Goal: Information Seeking & Learning: Learn about a topic

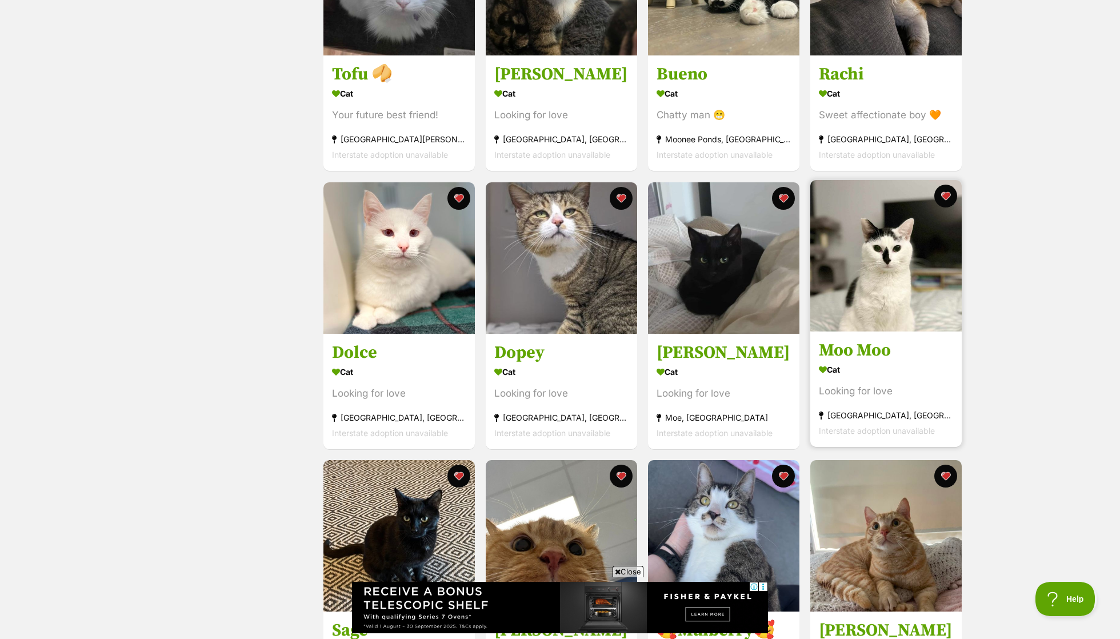
click at [864, 290] on img at bounding box center [885, 255] width 151 height 151
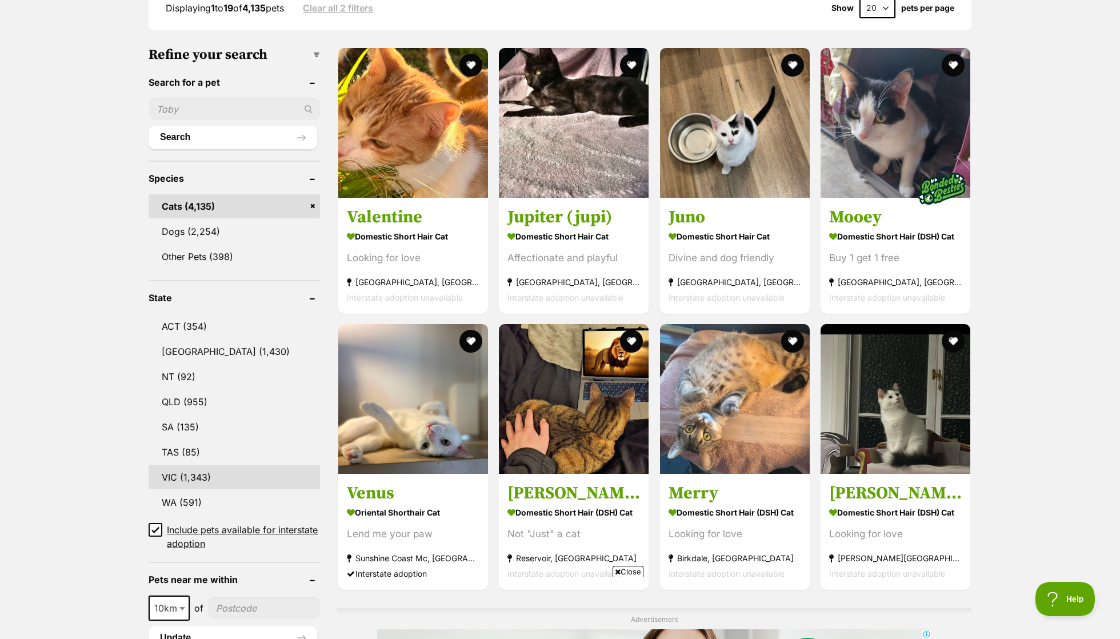
click at [222, 465] on link "VIC (1,343)" at bounding box center [234, 477] width 171 height 24
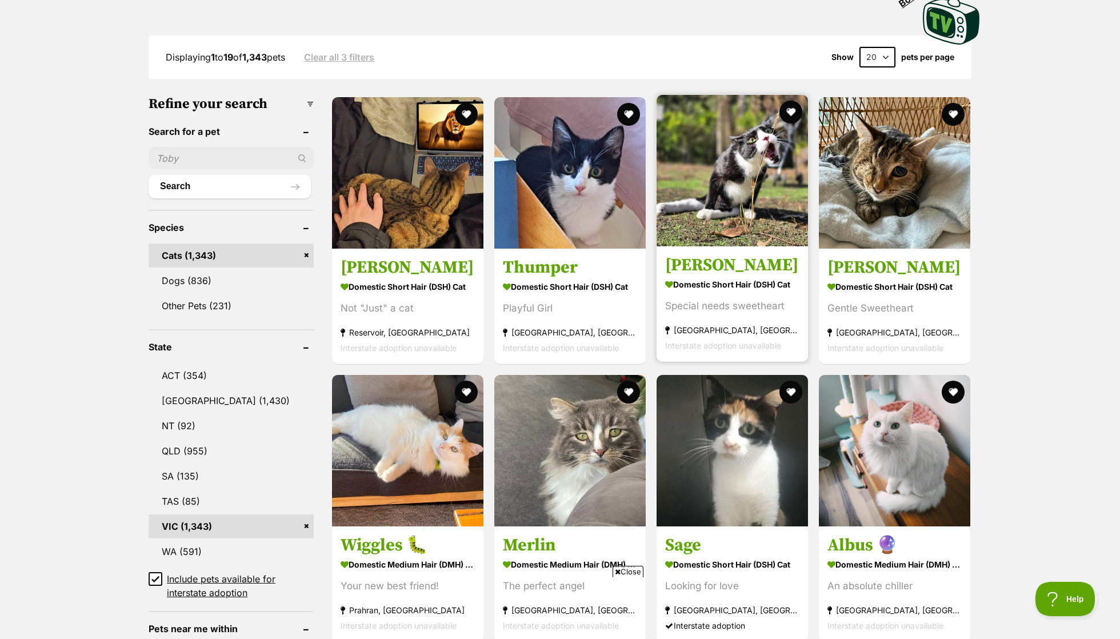
scroll to position [291, 0]
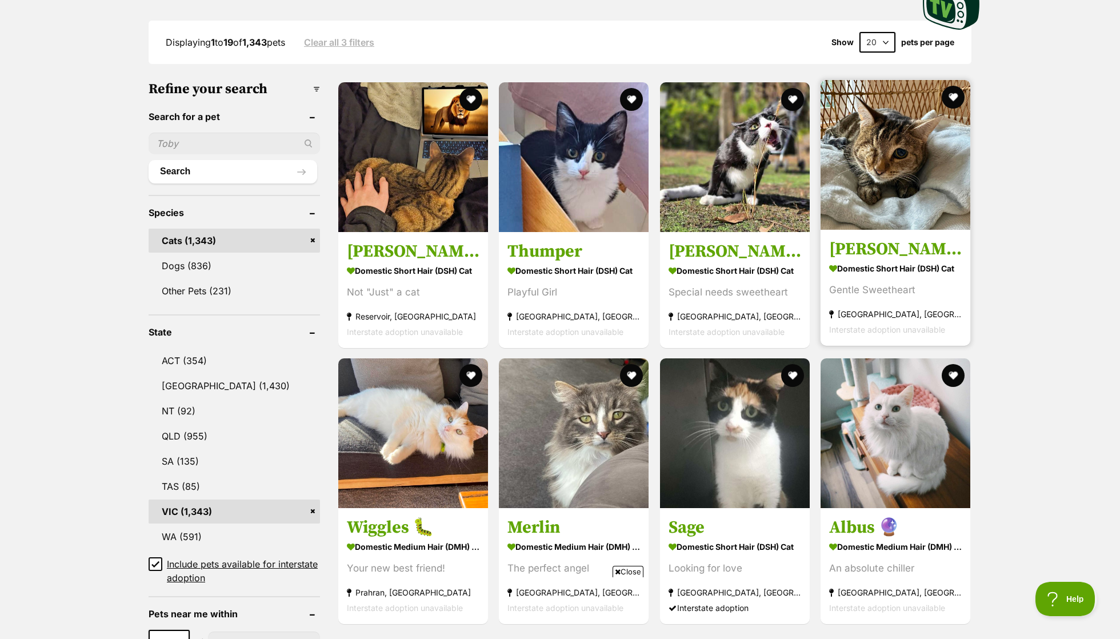
click at [892, 214] on img at bounding box center [895, 155] width 150 height 150
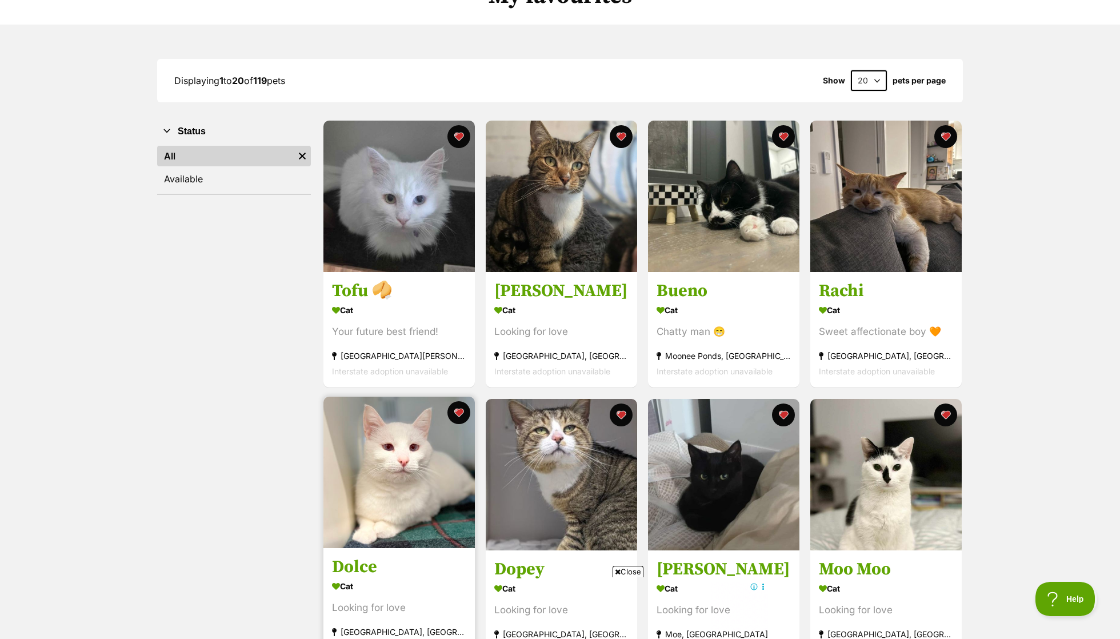
click at [435, 556] on h3 "Dolce" at bounding box center [399, 567] width 134 height 22
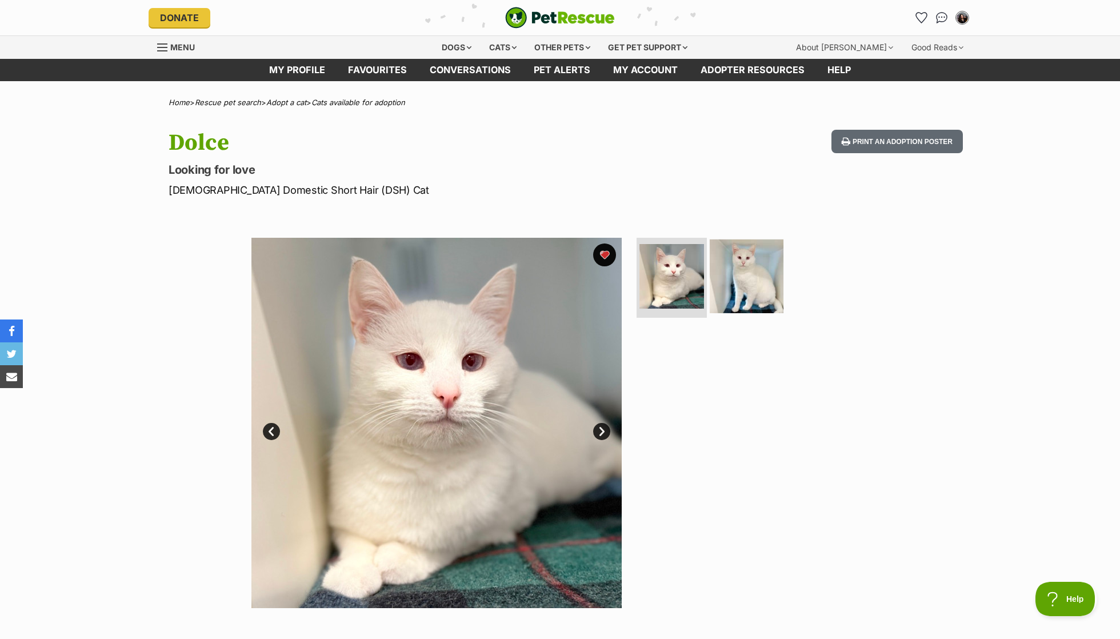
click at [720, 270] on img at bounding box center [747, 276] width 74 height 74
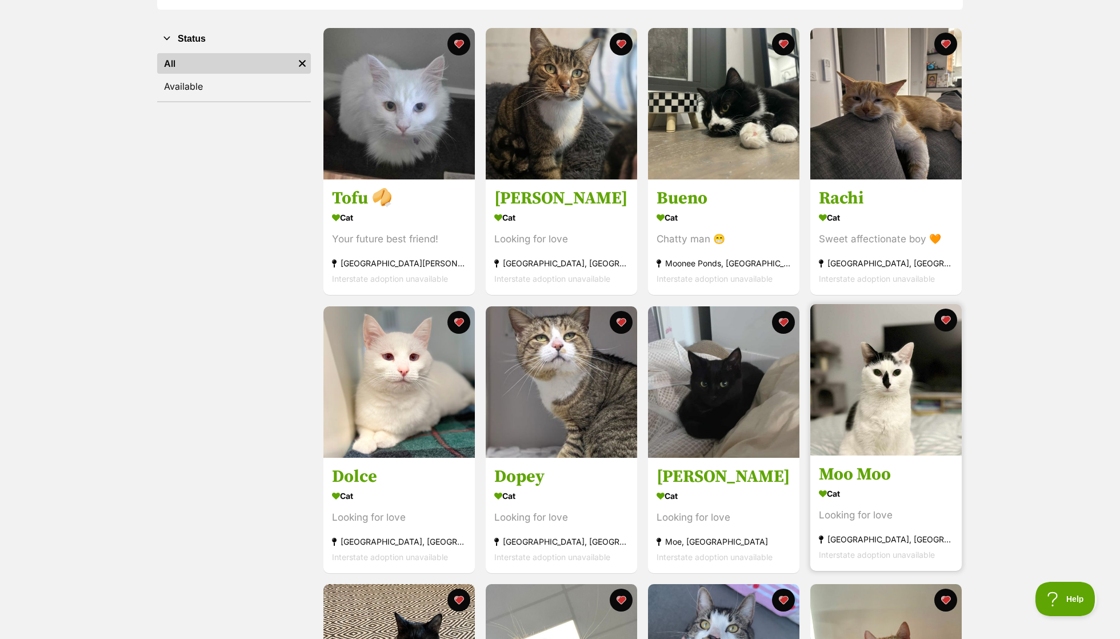
click at [883, 391] on img at bounding box center [885, 379] width 151 height 151
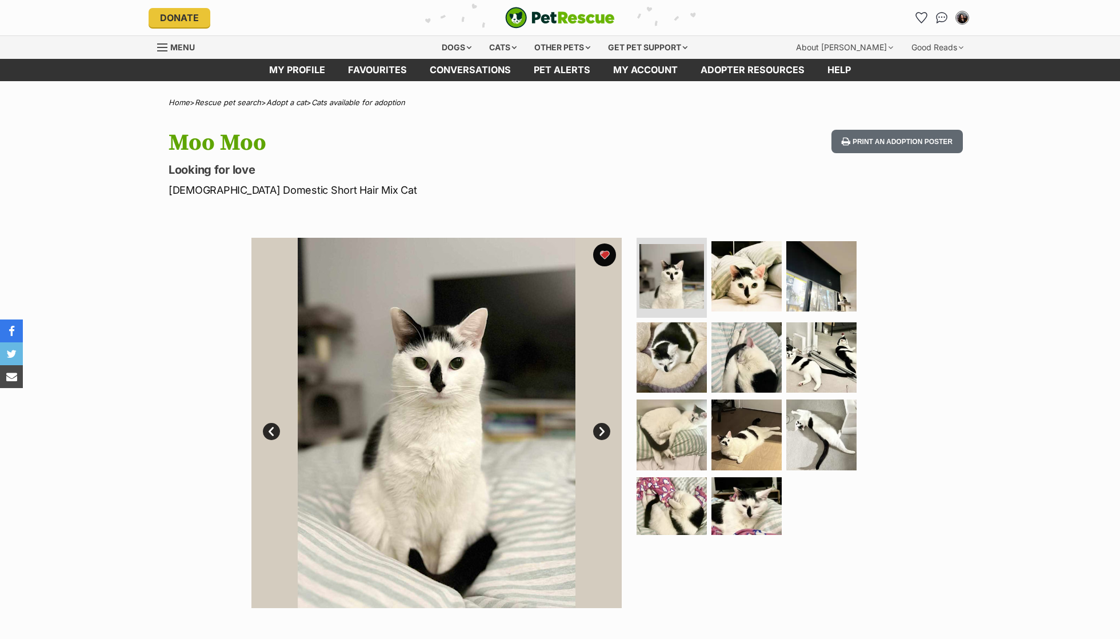
click at [741, 262] on img at bounding box center [746, 276] width 70 height 70
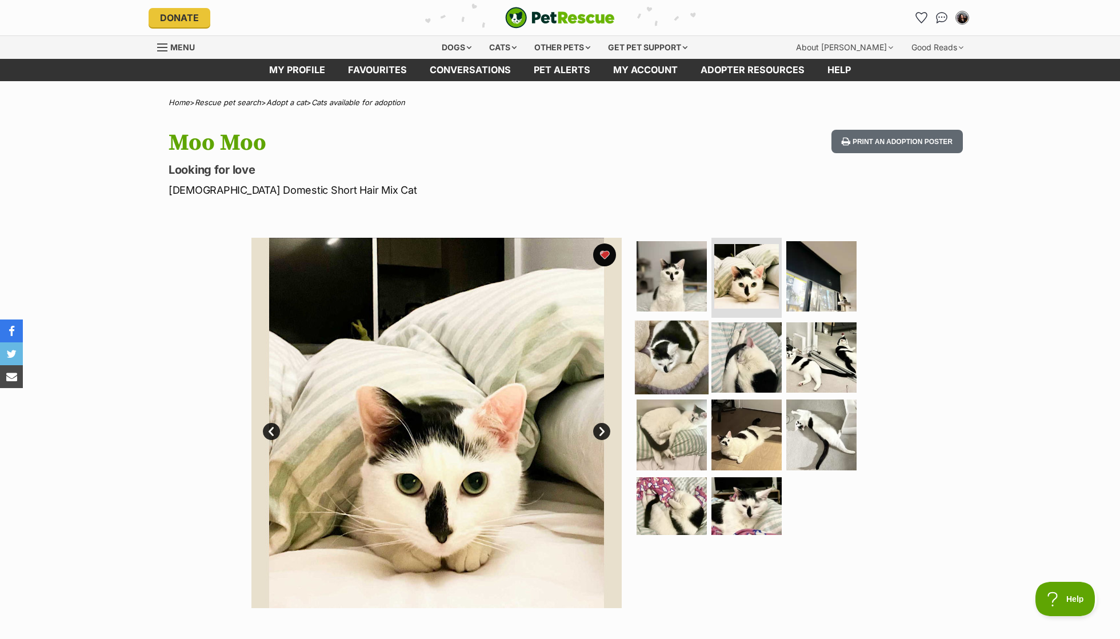
click at [681, 353] on img at bounding box center [672, 357] width 74 height 74
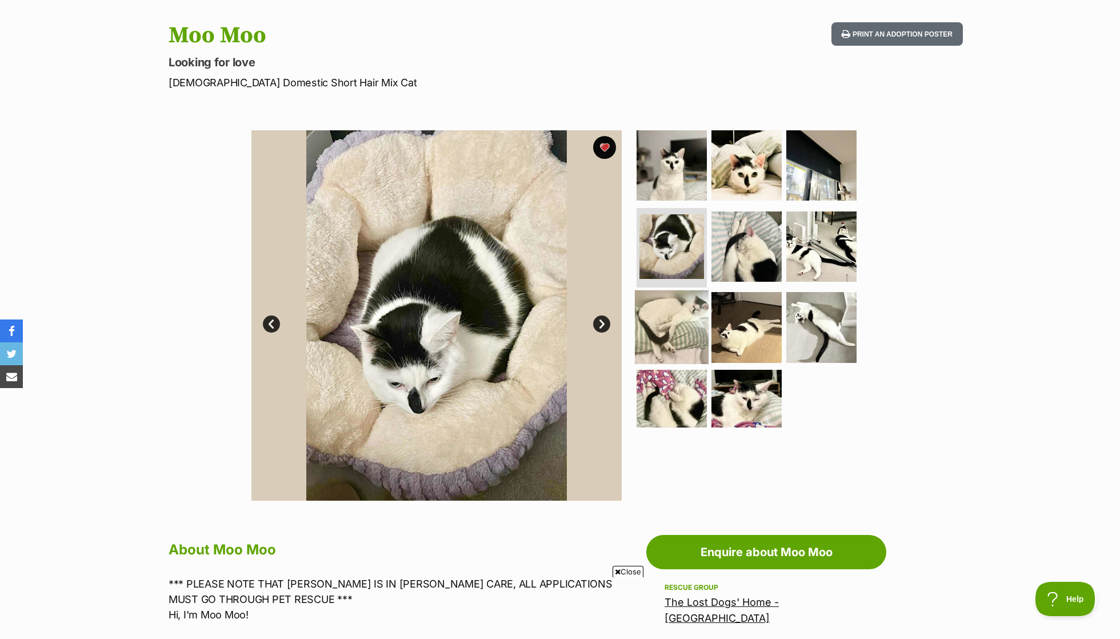
click at [664, 314] on img at bounding box center [672, 327] width 74 height 74
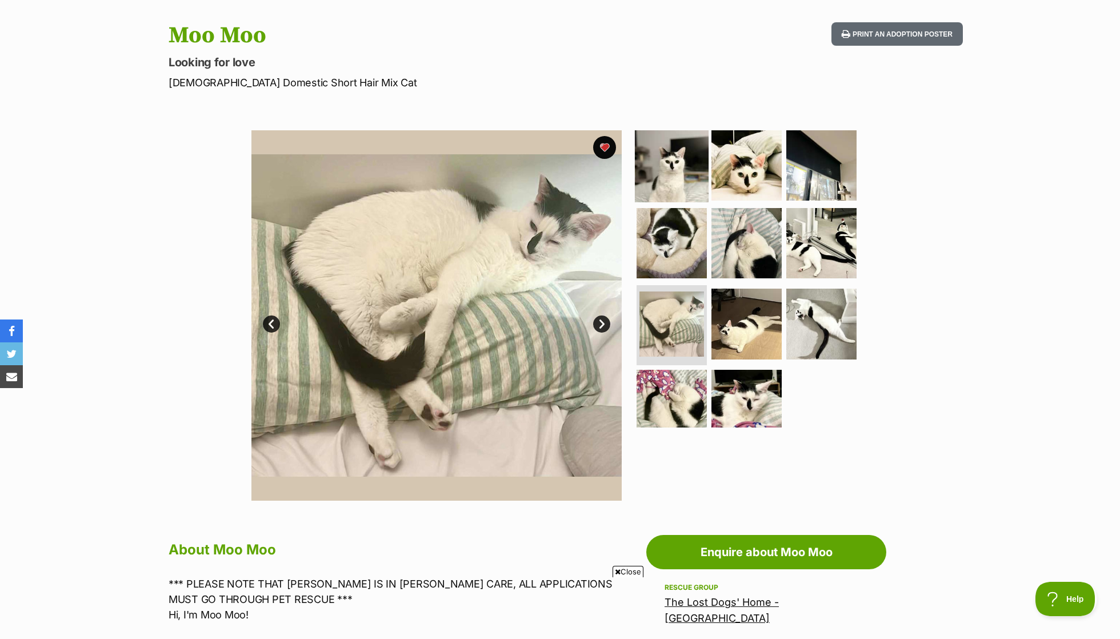
click at [680, 181] on img at bounding box center [672, 166] width 74 height 74
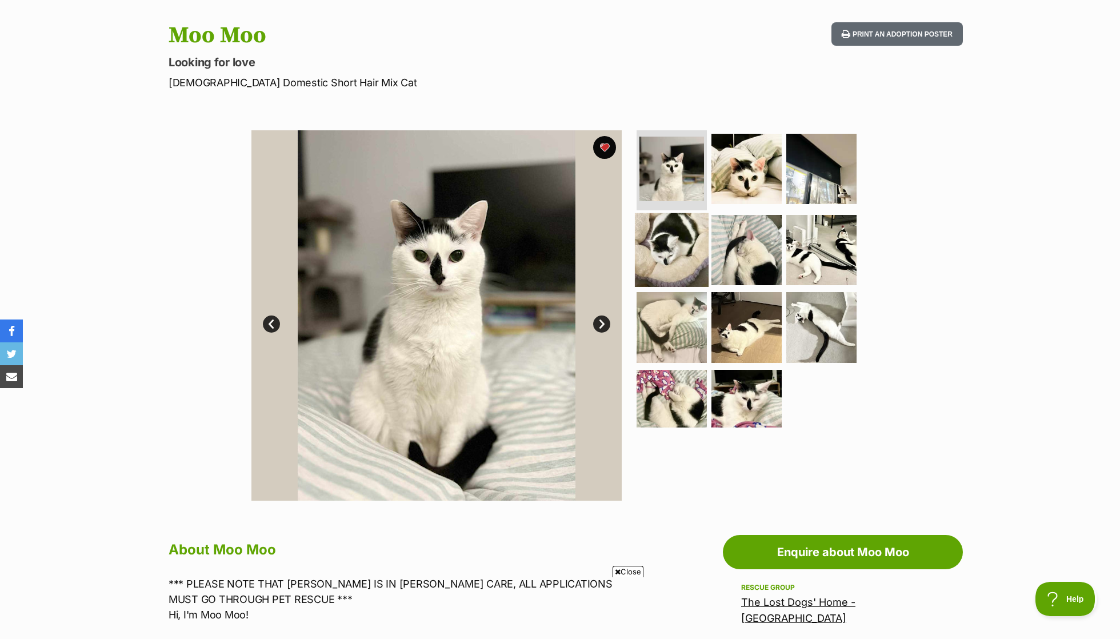
click at [679, 242] on img at bounding box center [672, 250] width 74 height 74
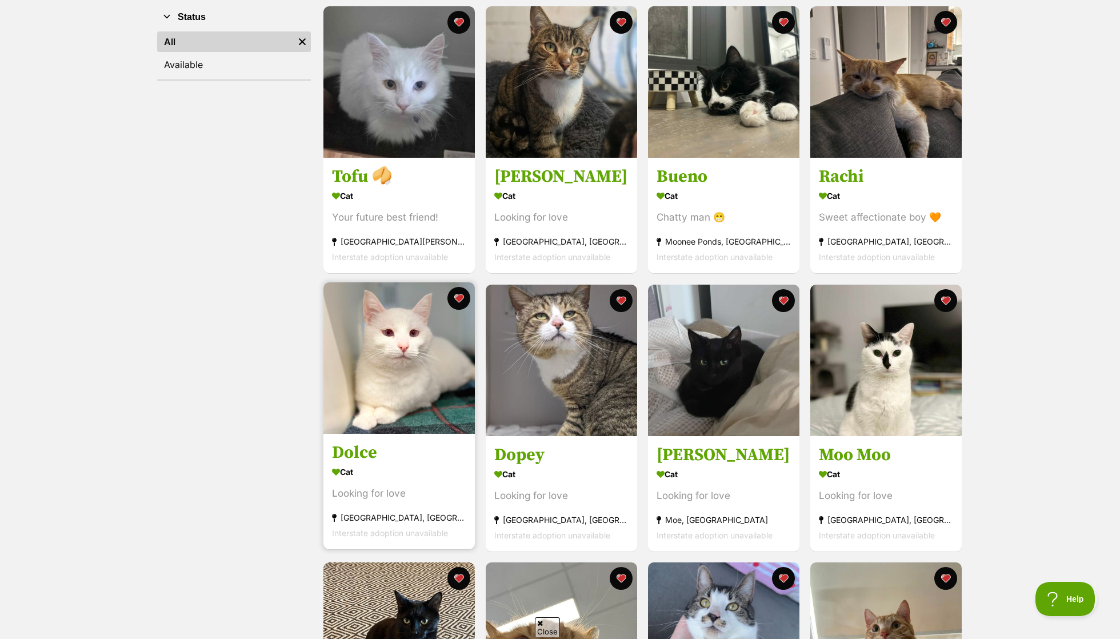
click at [385, 317] on img at bounding box center [398, 357] width 151 height 151
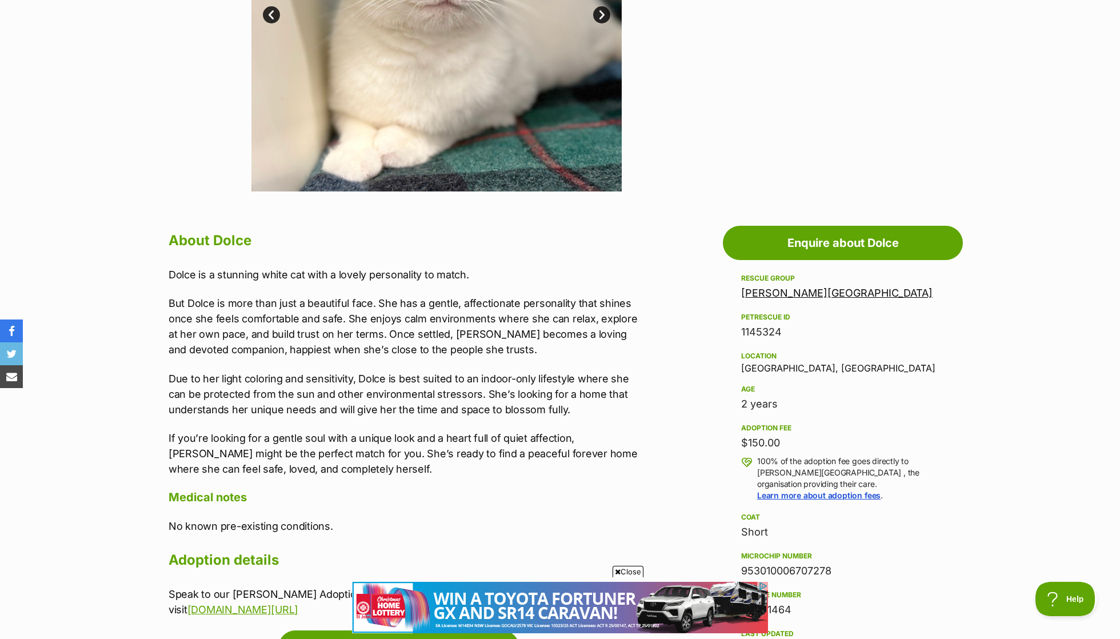
click at [458, 396] on p "Due to her light coloring and sensitivity, Dolce is best suited to an indoor-on…" at bounding box center [405, 394] width 472 height 46
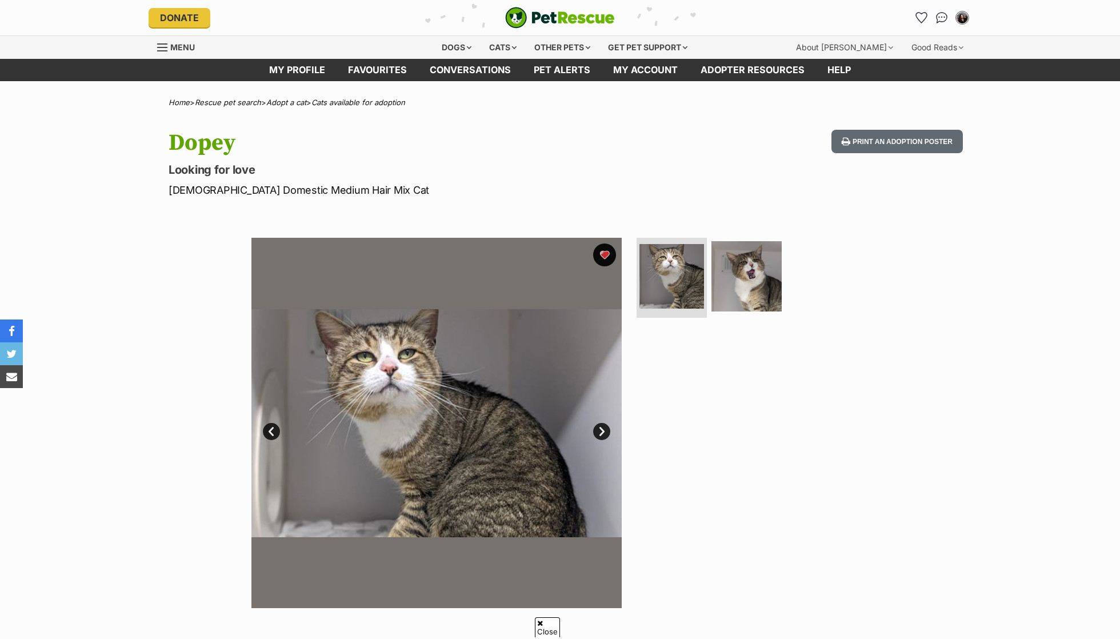
scroll to position [117, 0]
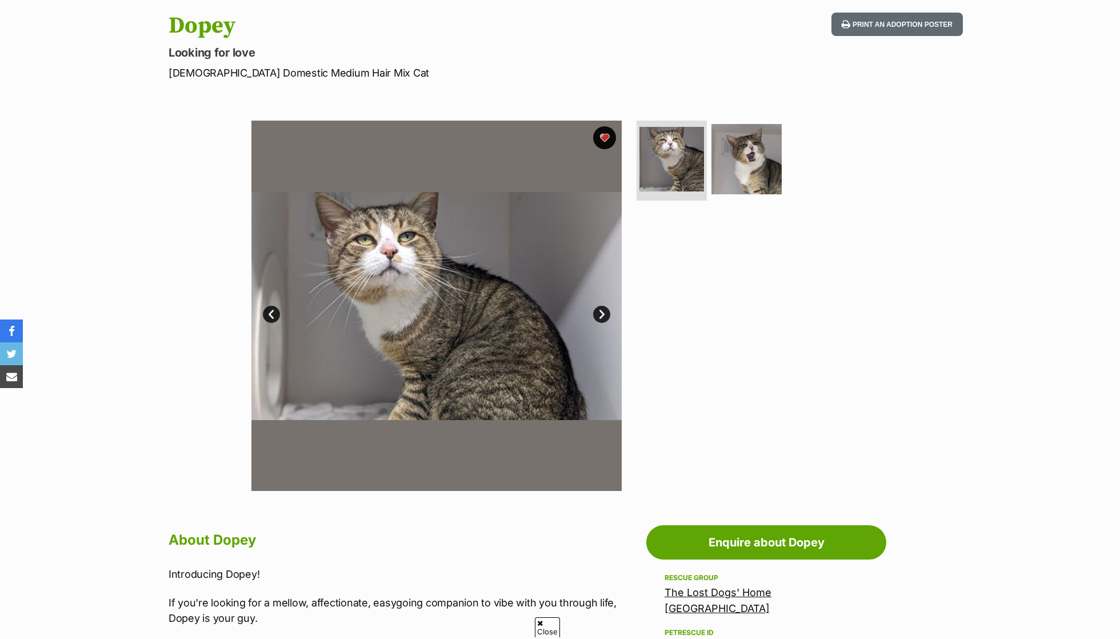
click at [738, 157] on img at bounding box center [746, 159] width 70 height 70
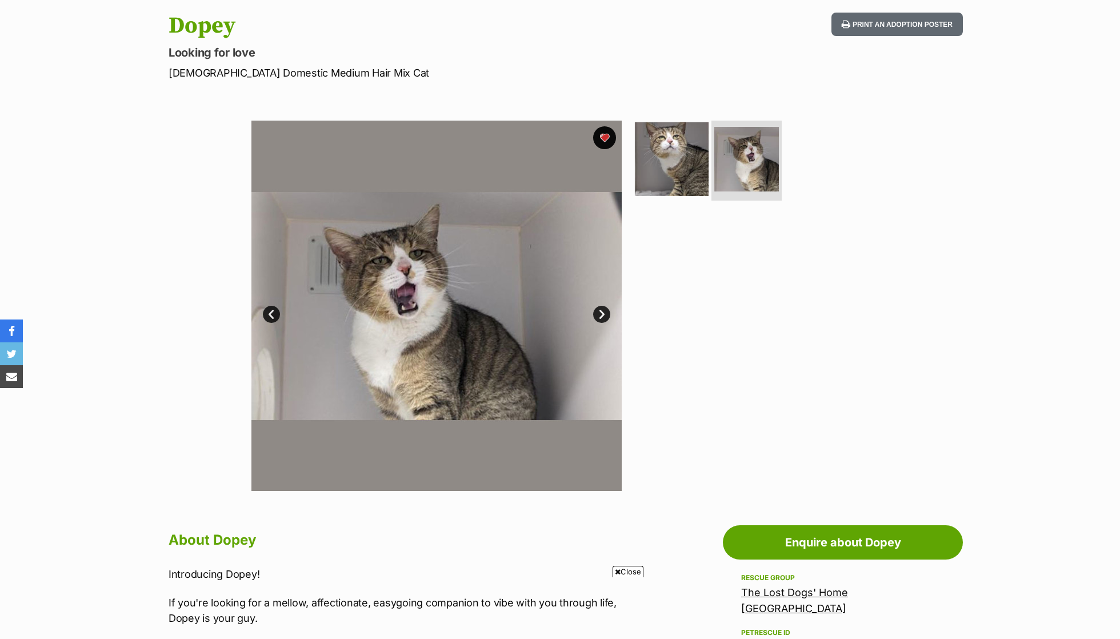
click at [687, 154] on img at bounding box center [672, 159] width 74 height 74
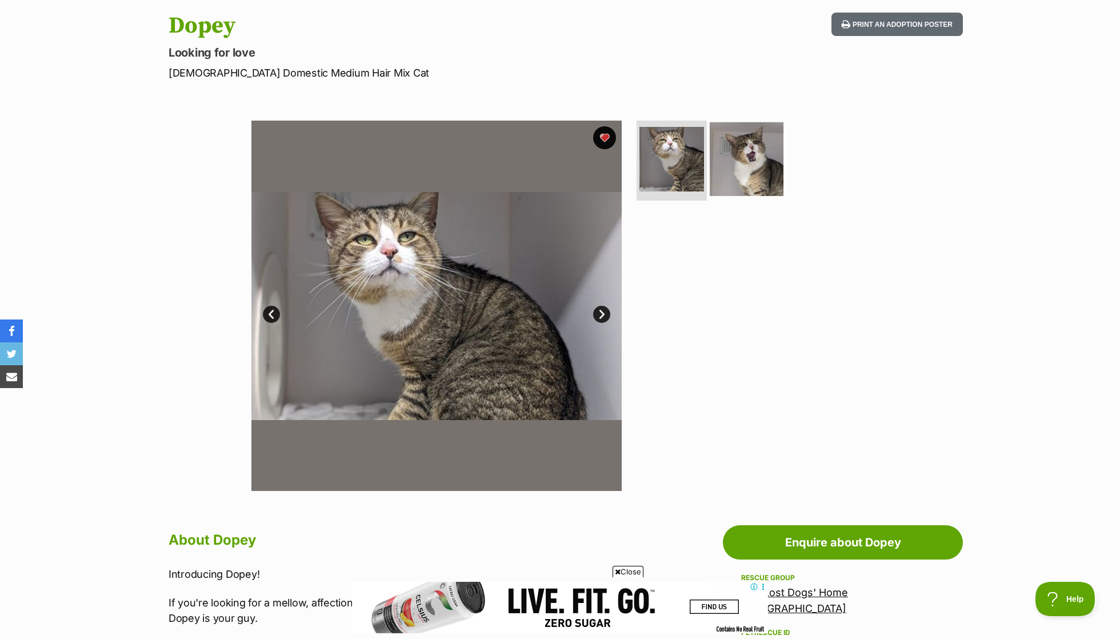
click at [741, 141] on img at bounding box center [747, 159] width 74 height 74
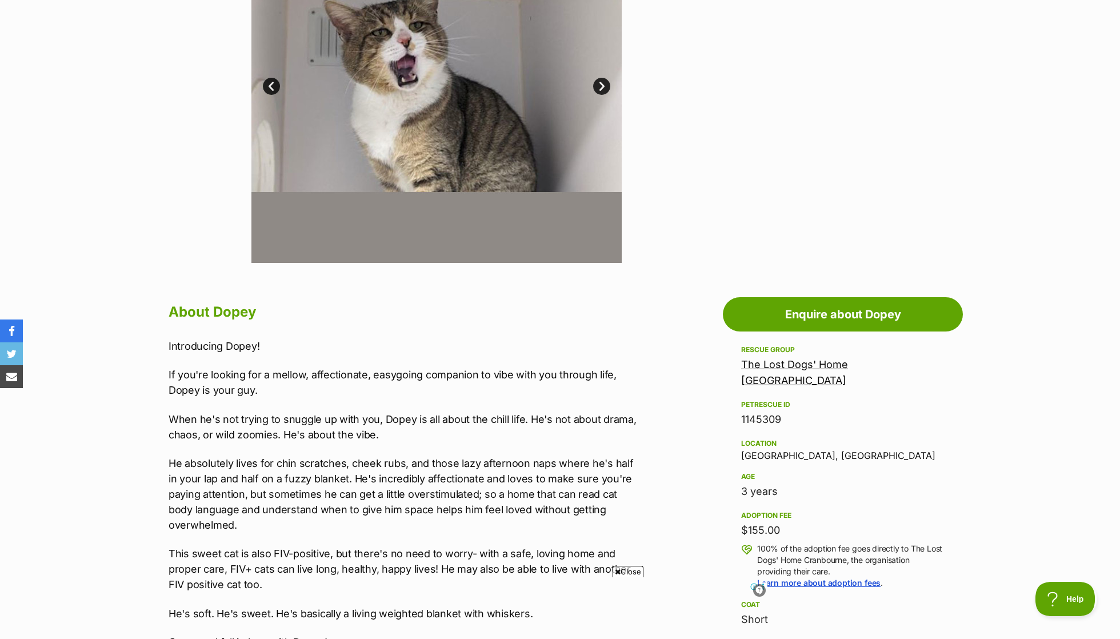
scroll to position [263, 0]
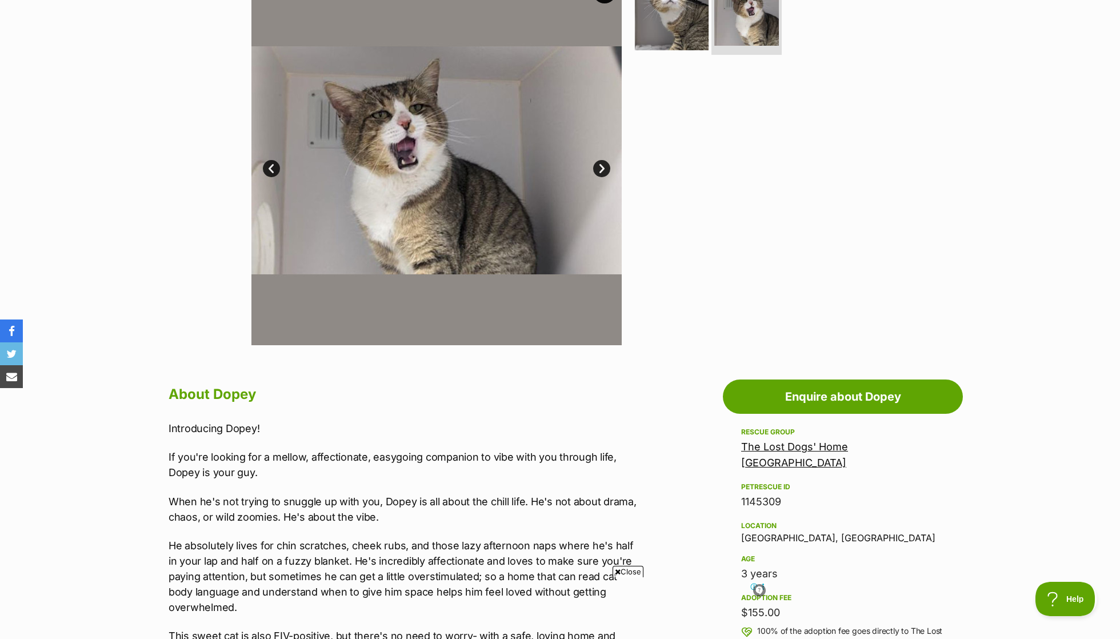
click at [691, 19] on img at bounding box center [672, 14] width 74 height 74
